Goal: Register for event/course

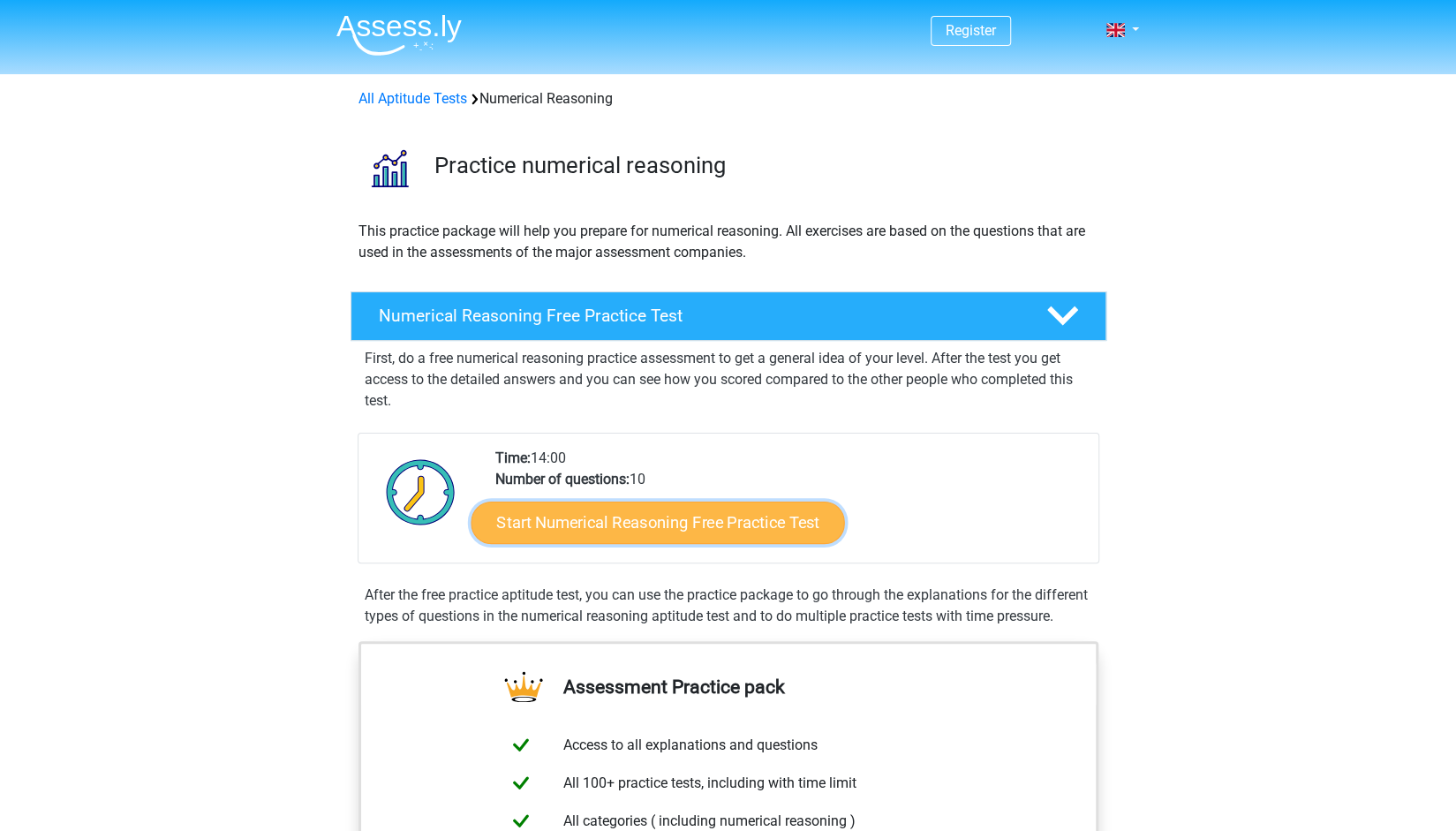
click at [629, 513] on link "Start Numerical Reasoning Free Practice Test" at bounding box center [658, 522] width 373 height 42
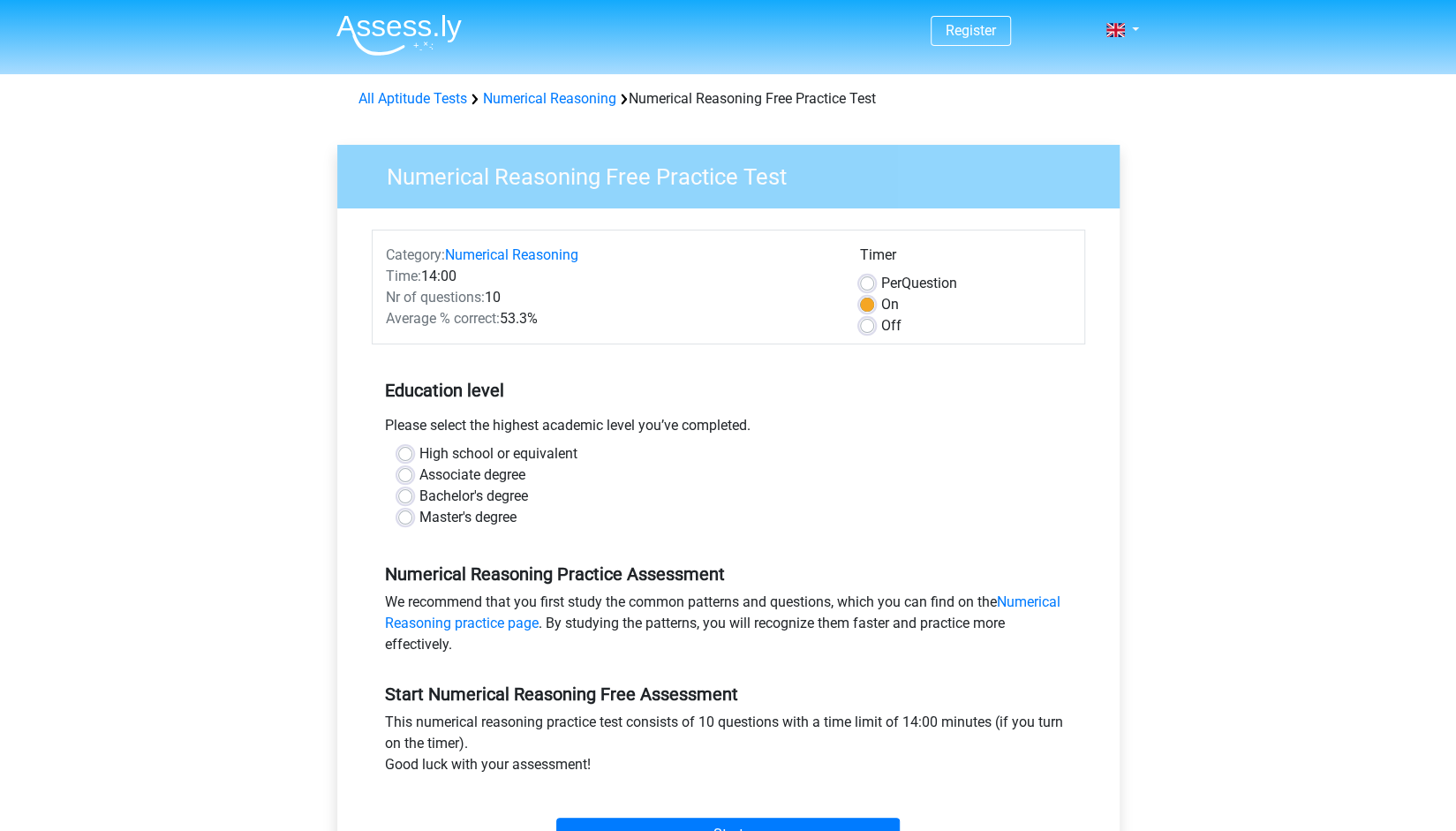
click at [559, 447] on label "High school or equivalent" at bounding box center [498, 453] width 158 height 21
click at [412, 447] on input "High school or equivalent" at bounding box center [405, 452] width 14 height 17
radio input "true"
click at [1344, 589] on div "Register Nederlands English" at bounding box center [728, 698] width 1456 height 1395
click at [1226, 437] on div "Register Nederlands English" at bounding box center [728, 698] width 1456 height 1395
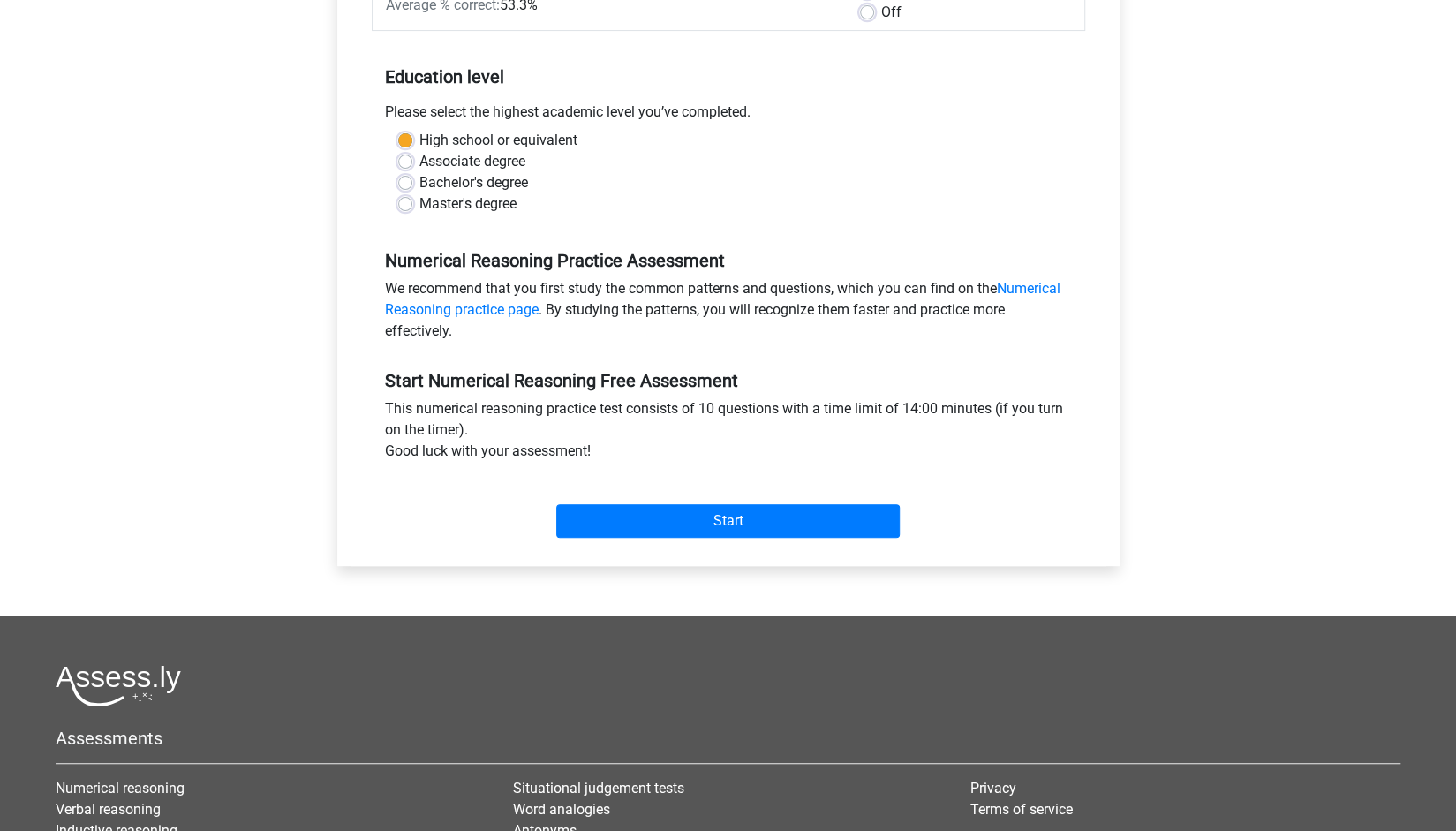
scroll to position [318, 0]
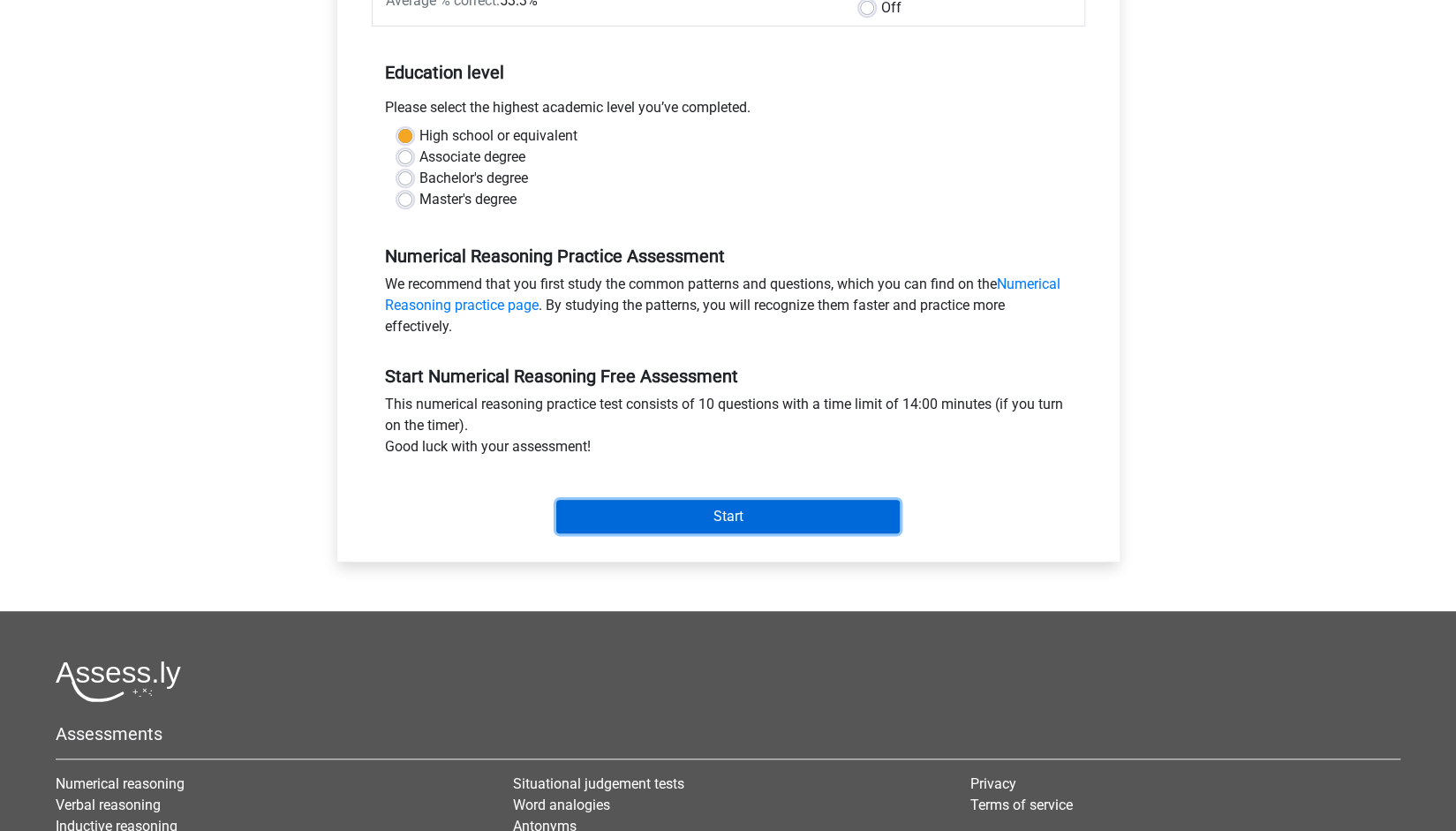
click at [823, 509] on input "Start" at bounding box center [728, 517] width 344 height 34
